Goal: Task Accomplishment & Management: Manage account settings

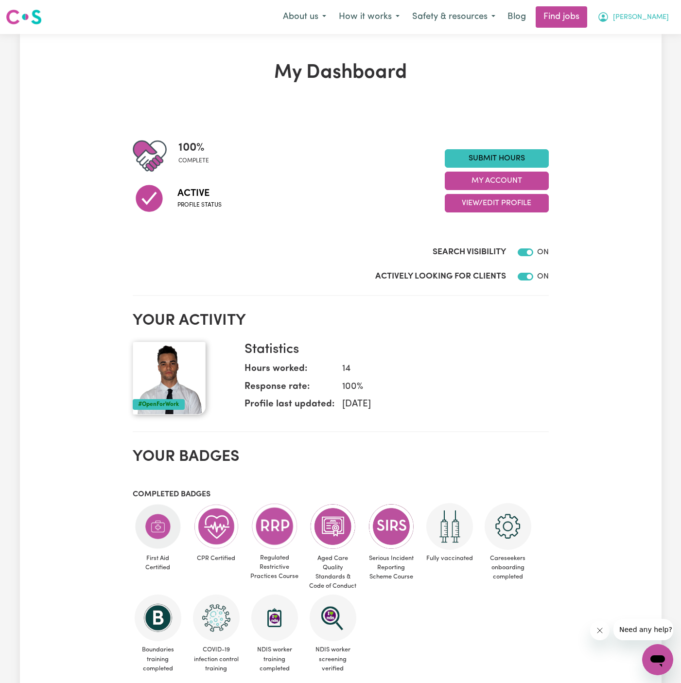
click at [656, 8] on button "[PERSON_NAME]" at bounding box center [633, 17] width 84 height 20
click at [639, 32] on link "My Account" at bounding box center [636, 38] width 77 height 18
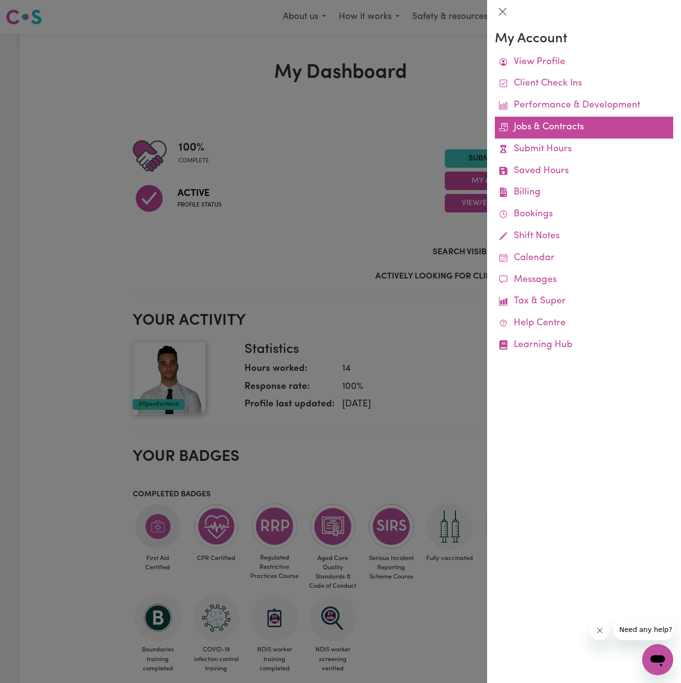
click at [536, 128] on link "Jobs & Contracts" at bounding box center [584, 128] width 179 height 22
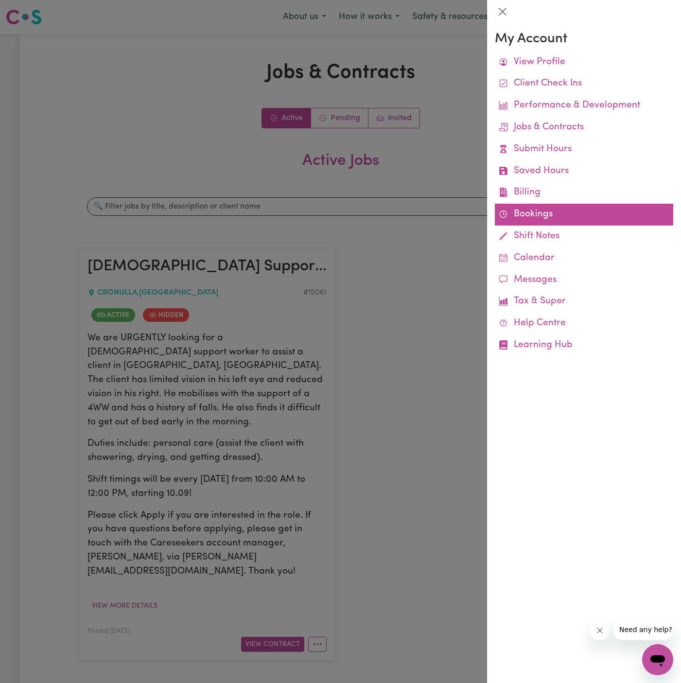
click at [523, 212] on link "Bookings" at bounding box center [584, 215] width 179 height 22
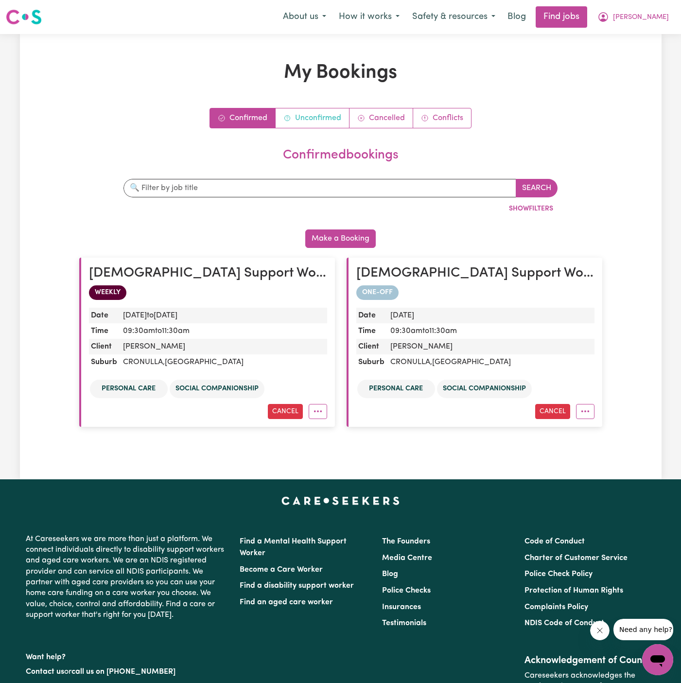
click at [307, 123] on link "Unconfirmed" at bounding box center [313, 117] width 74 height 19
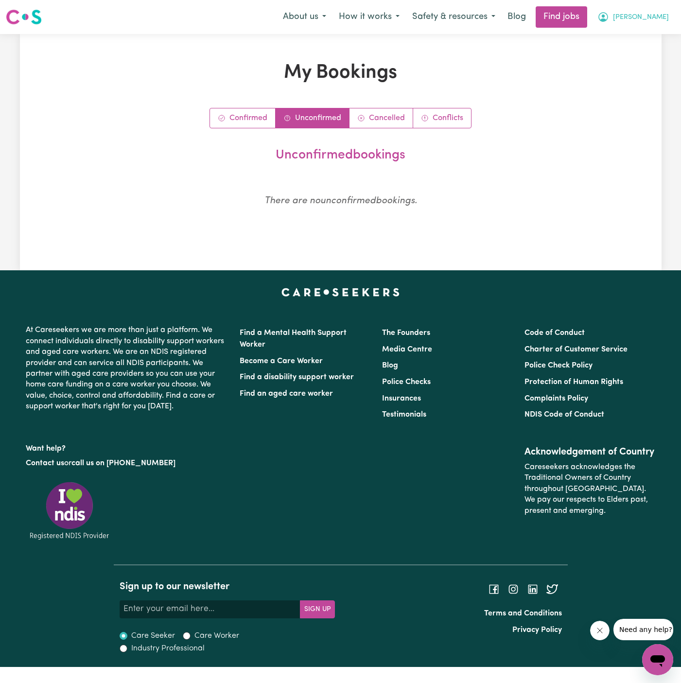
click at [668, 18] on button "[PERSON_NAME]" at bounding box center [633, 17] width 84 height 20
click at [667, 30] on link "My Account" at bounding box center [636, 38] width 77 height 18
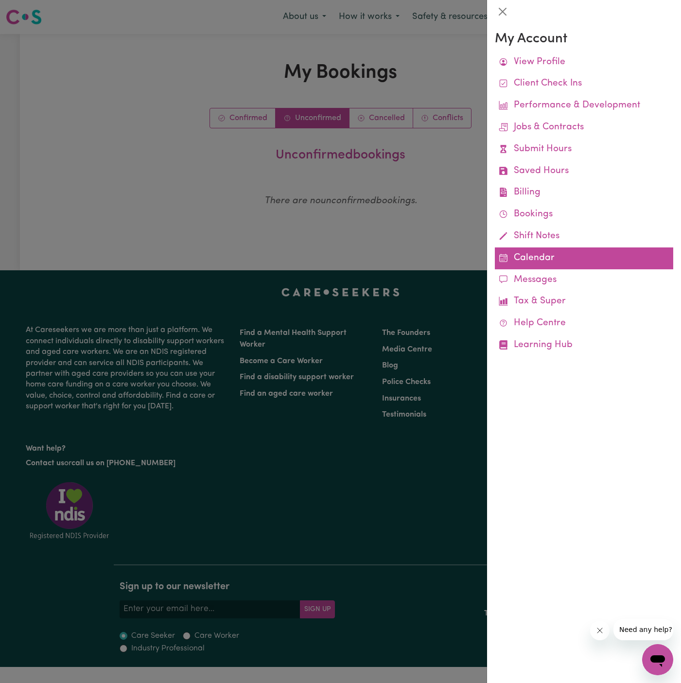
click at [538, 258] on link "Calendar" at bounding box center [584, 259] width 179 height 22
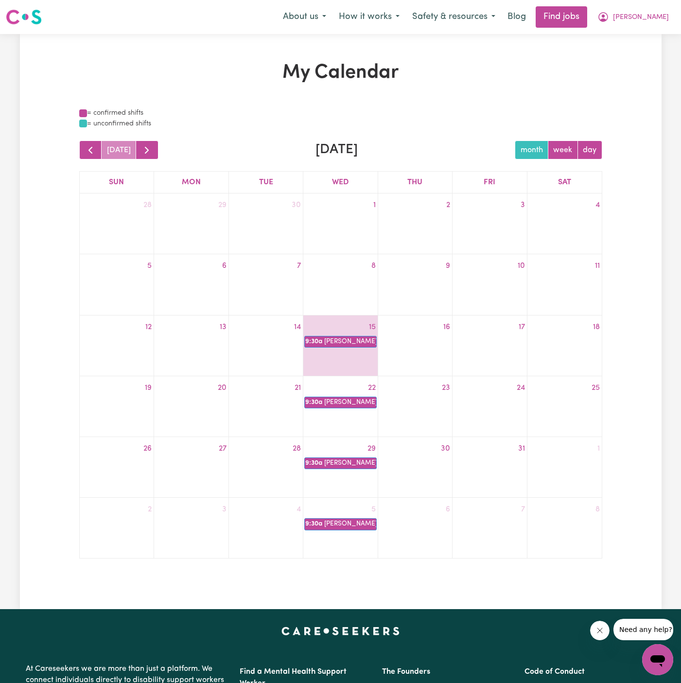
click at [515, 557] on td "7" at bounding box center [490, 528] width 74 height 61
click at [669, 16] on button "[PERSON_NAME]" at bounding box center [633, 17] width 84 height 20
click at [669, 29] on link "My Account" at bounding box center [636, 38] width 77 height 18
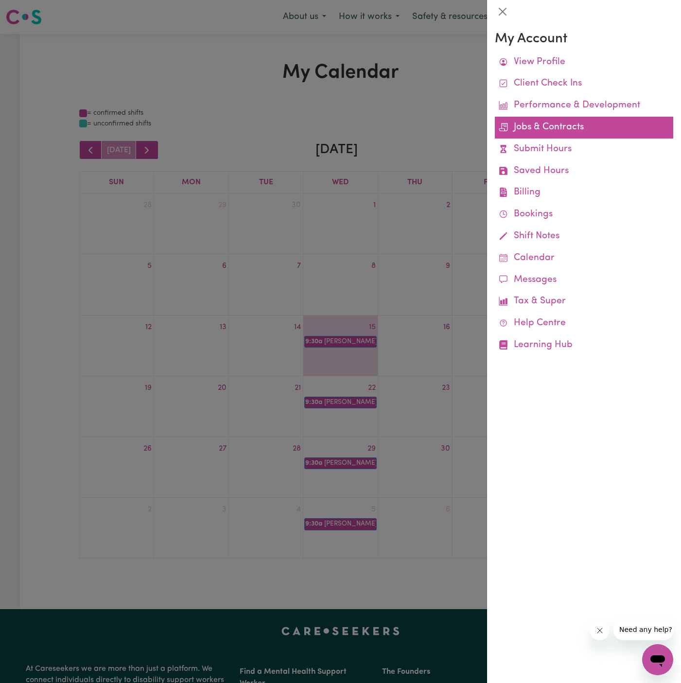
click at [549, 122] on link "Jobs & Contracts" at bounding box center [584, 128] width 179 height 22
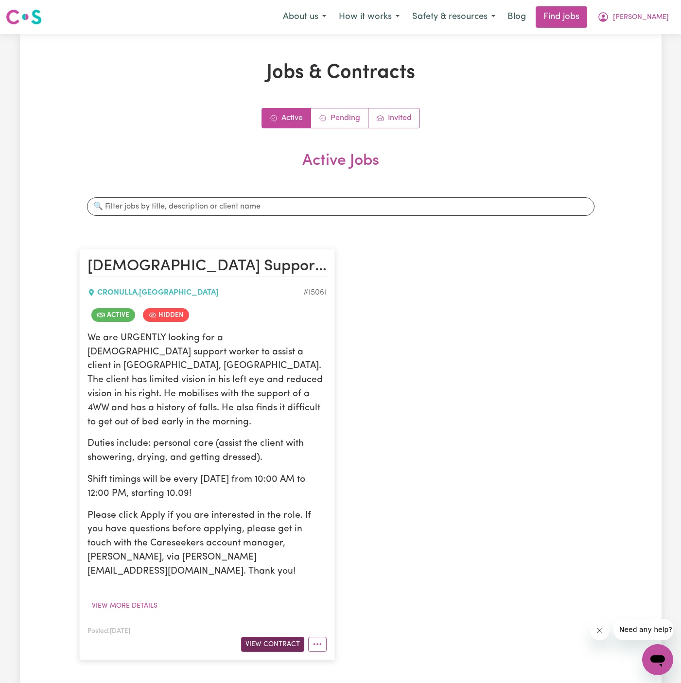
click at [272, 637] on button "View Contract" at bounding box center [272, 644] width 63 height 15
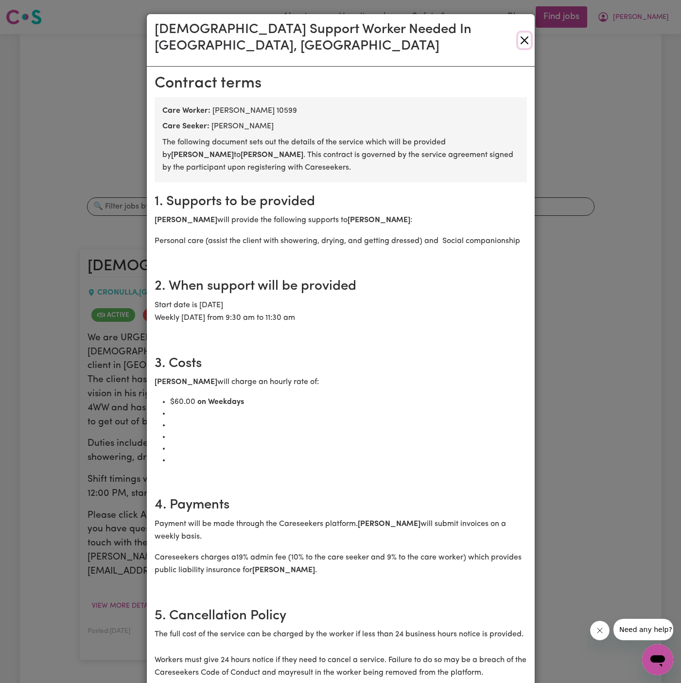
click at [520, 33] on button "Close" at bounding box center [524, 41] width 13 height 16
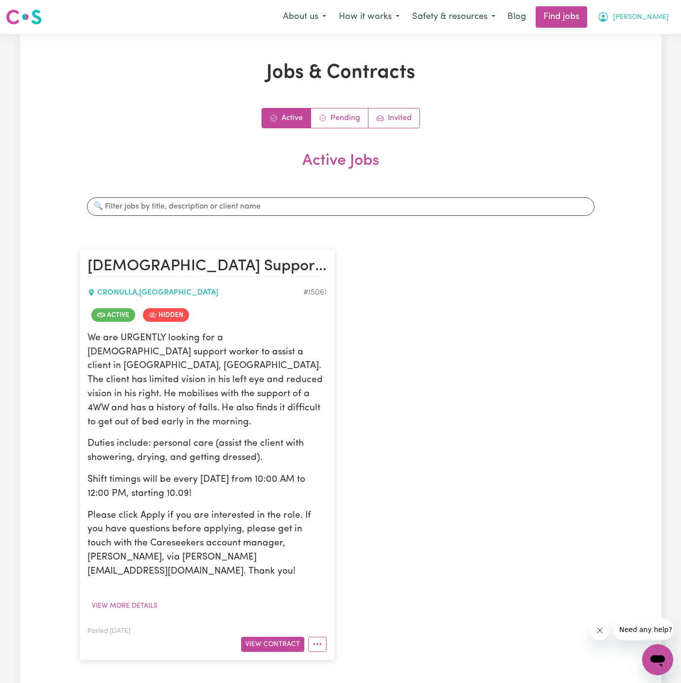
click at [670, 21] on button "[PERSON_NAME]" at bounding box center [633, 17] width 84 height 20
click at [651, 71] on link "Logout" at bounding box center [636, 74] width 77 height 18
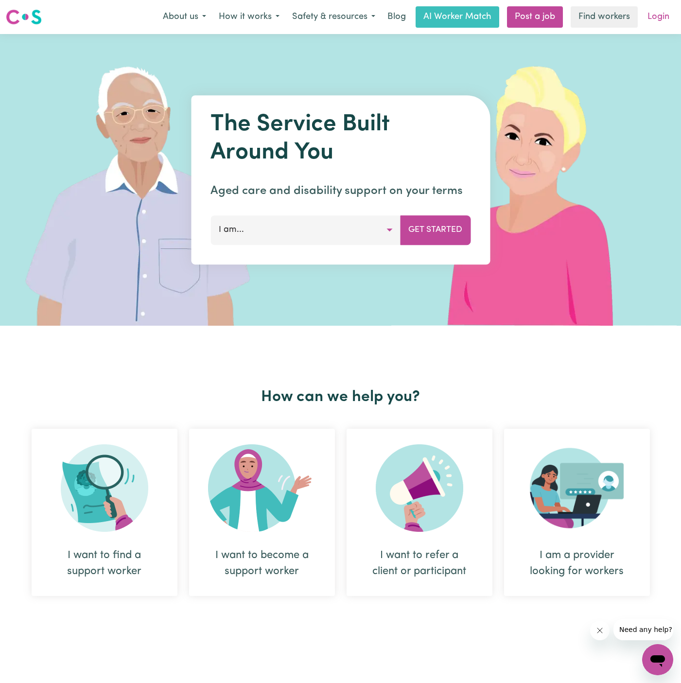
click at [658, 20] on link "Login" at bounding box center [659, 16] width 34 height 21
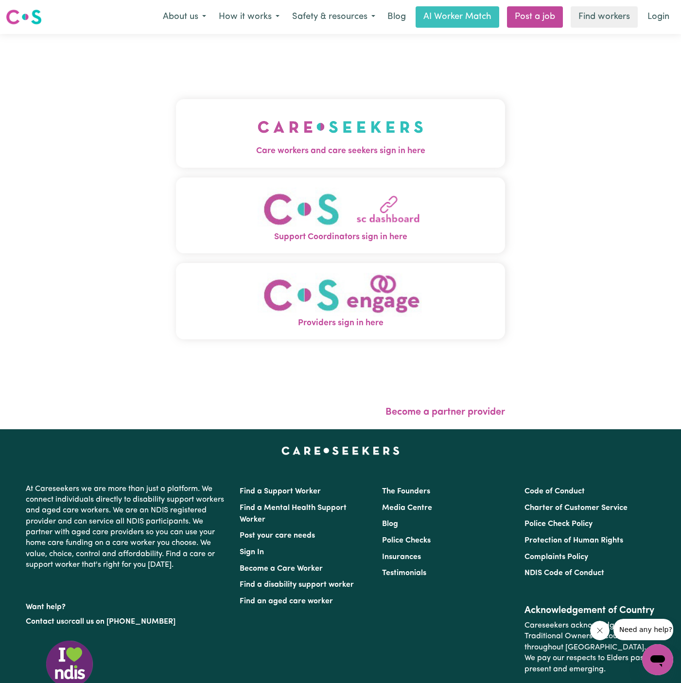
click at [315, 137] on img "Care workers and care seekers sign in here" at bounding box center [341, 127] width 166 height 36
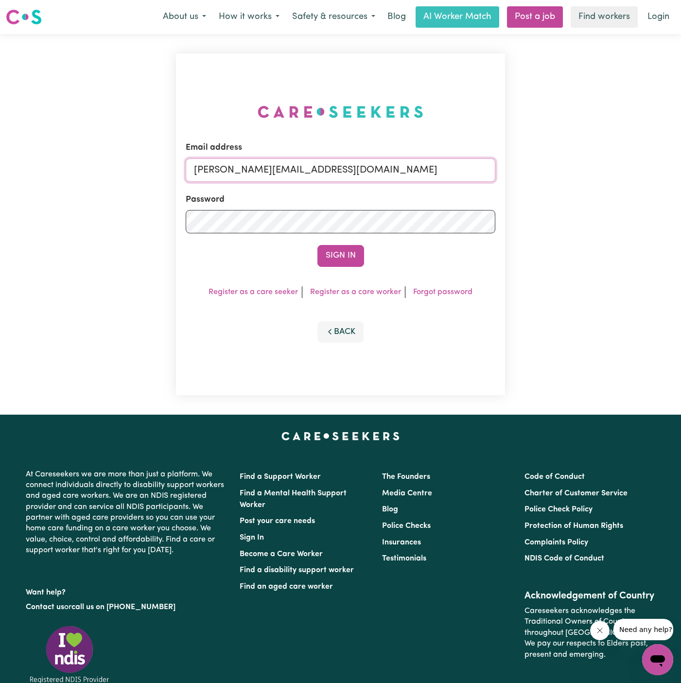
click at [414, 164] on input "[PERSON_NAME][EMAIL_ADDRESS][DOMAIN_NAME]" at bounding box center [341, 170] width 310 height 23
drag, startPoint x: 243, startPoint y: 167, endPoint x: 776, endPoint y: 170, distance: 533.1
click at [681, 170] on html "Menu About us How it works Safety & resources Blog AI Worker Match Post a job F…" at bounding box center [340, 405] width 681 height 811
type input "[EMAIL_ADDRESS][PERSON_NAME][DOMAIN_NAME]"
click at [333, 253] on button "Sign In" at bounding box center [341, 255] width 47 height 21
